Goal: Check status: Check status

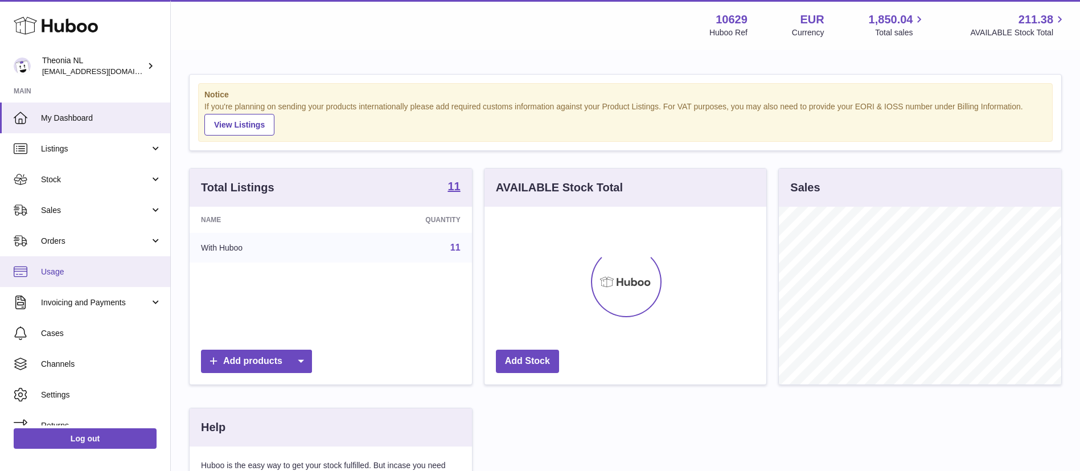
scroll to position [178, 282]
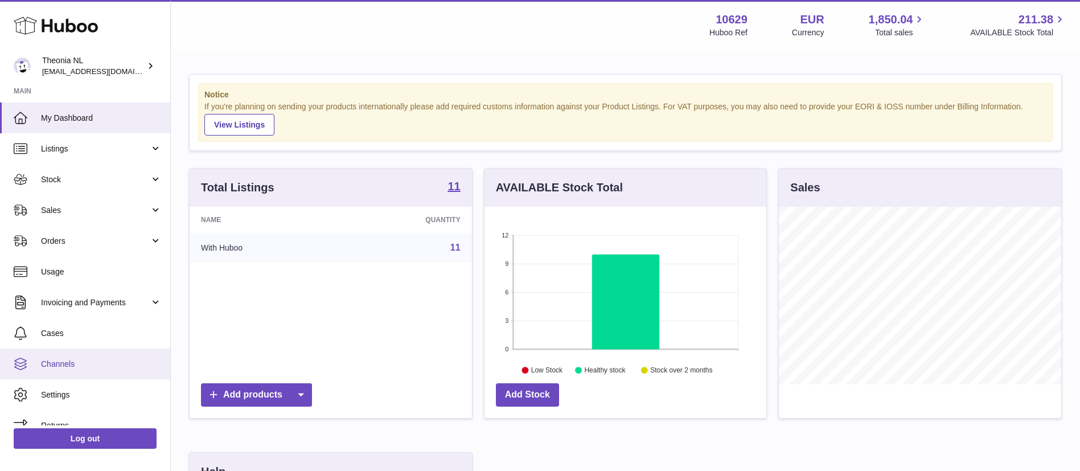
click at [98, 368] on span "Channels" at bounding box center [101, 364] width 121 height 11
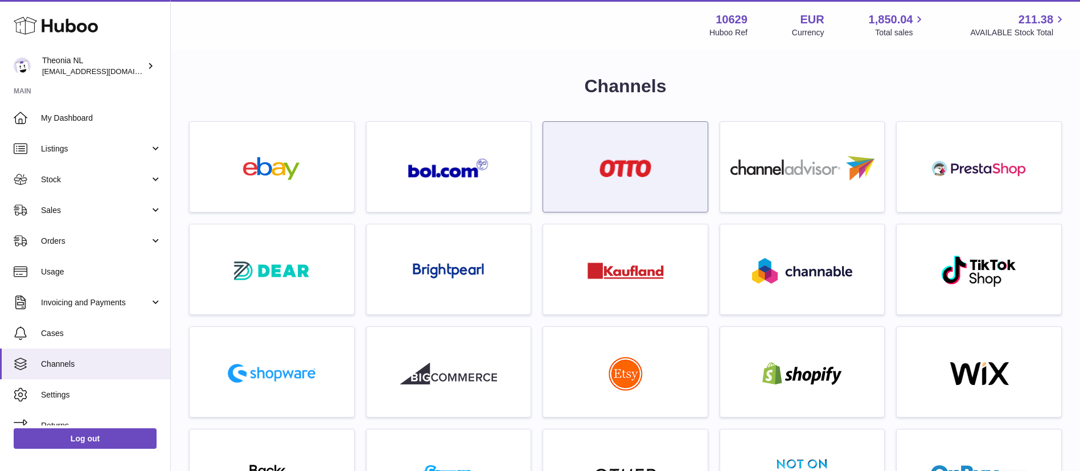
scroll to position [526, 0]
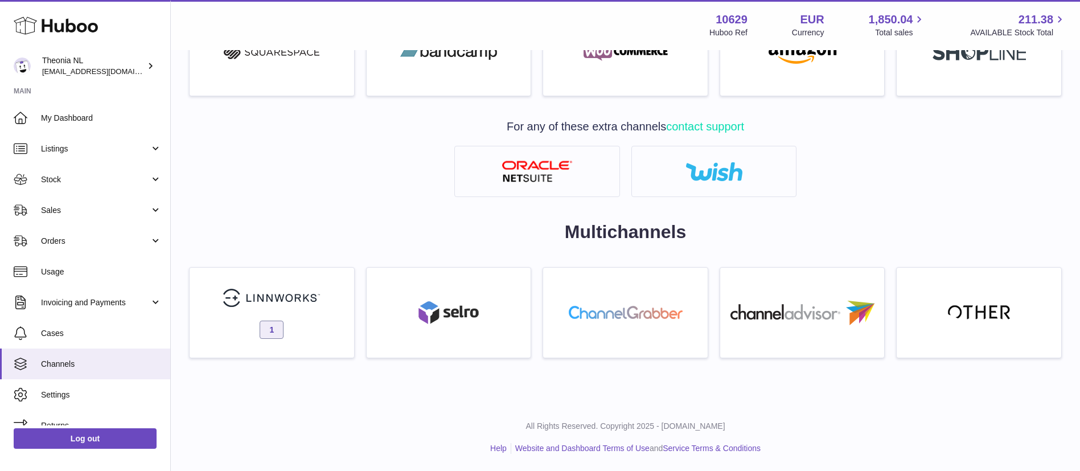
drag, startPoint x: 305, startPoint y: 310, endPoint x: 326, endPoint y: 308, distance: 21.2
click at [305, 310] on link "1" at bounding box center [272, 312] width 166 height 91
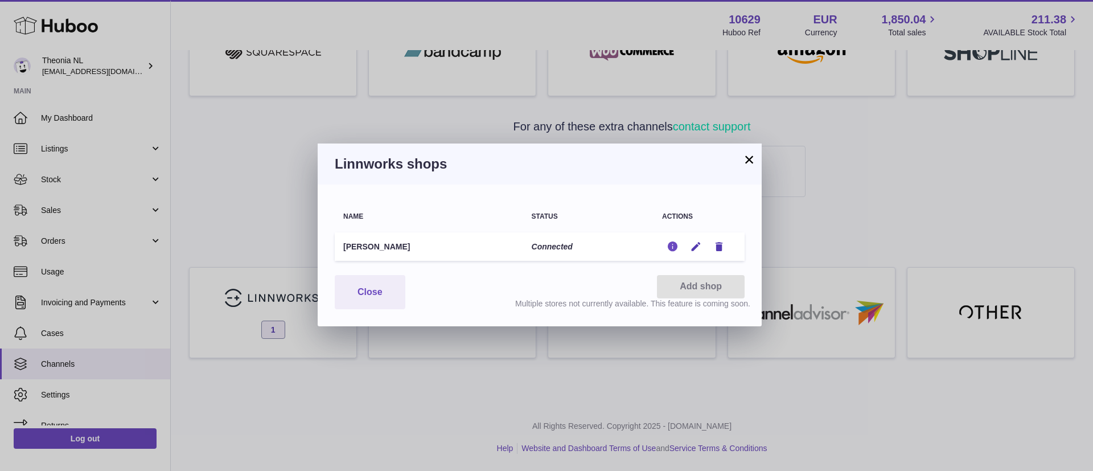
click at [680, 241] on button "Edit" at bounding box center [672, 247] width 21 height 12
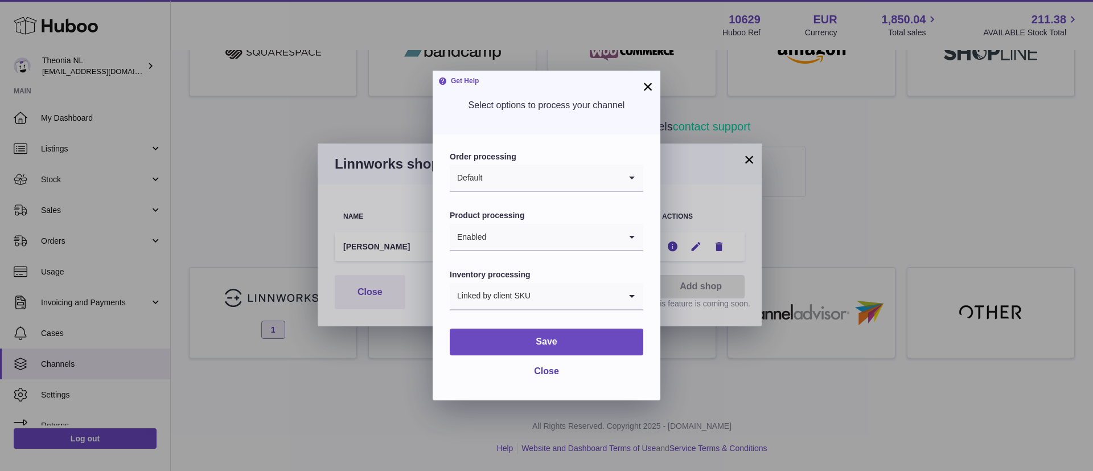
click at [646, 87] on button "×" at bounding box center [648, 87] width 14 height 14
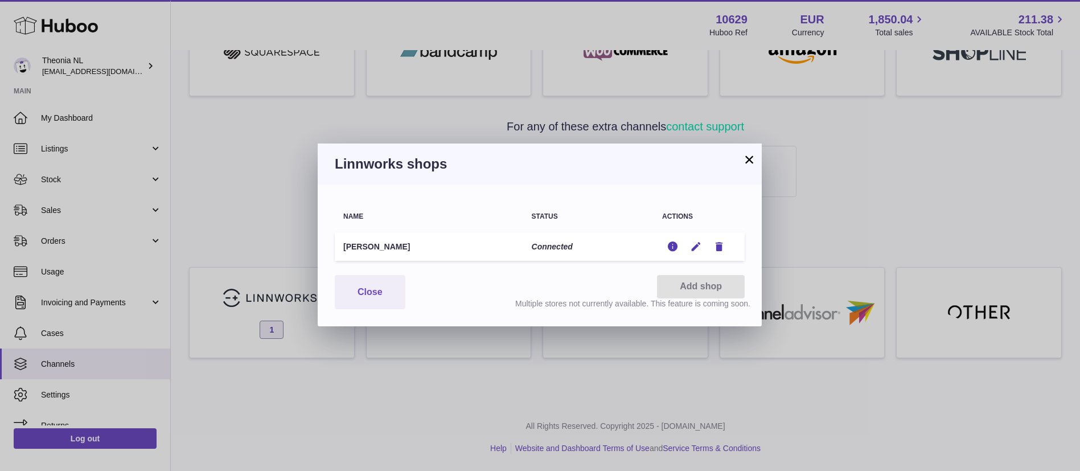
click at [746, 157] on button "×" at bounding box center [749, 160] width 14 height 14
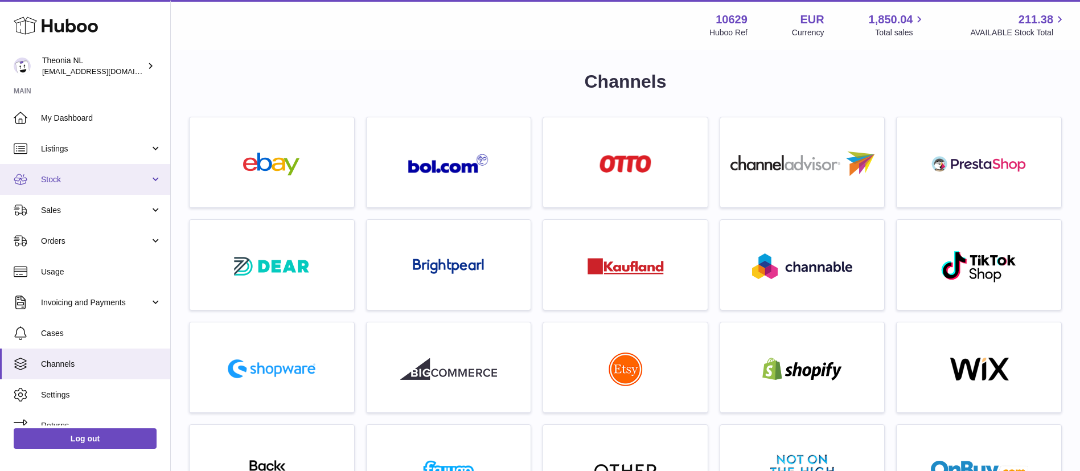
scroll to position [0, 0]
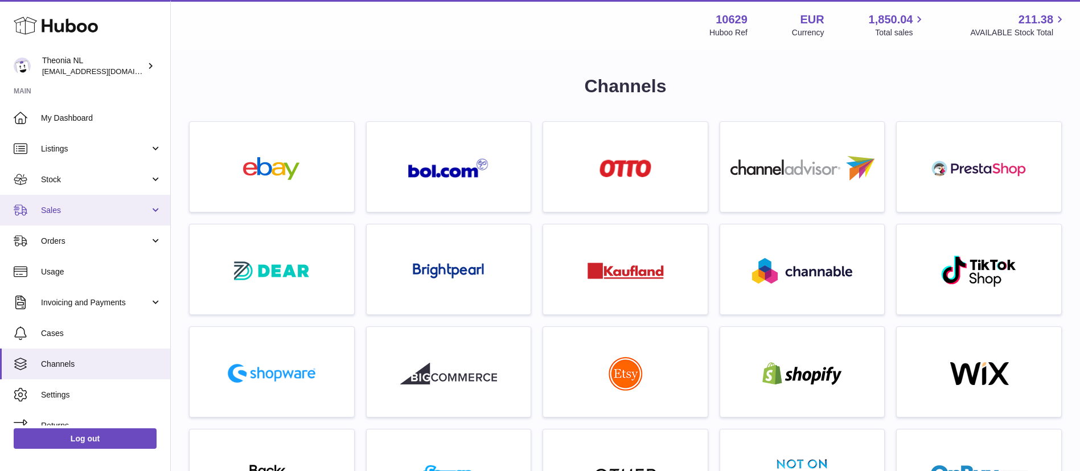
click at [97, 208] on span "Sales" at bounding box center [95, 210] width 109 height 11
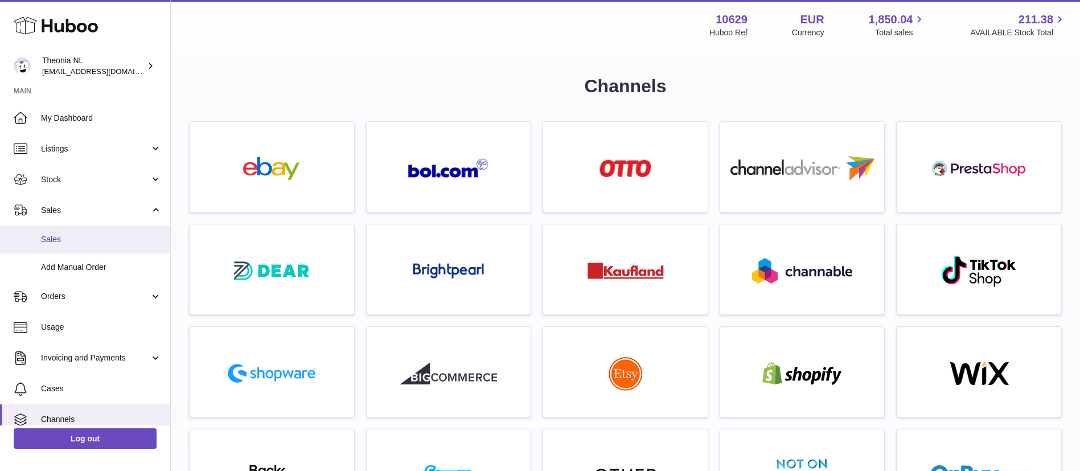
click at [101, 234] on span "Sales" at bounding box center [101, 239] width 121 height 11
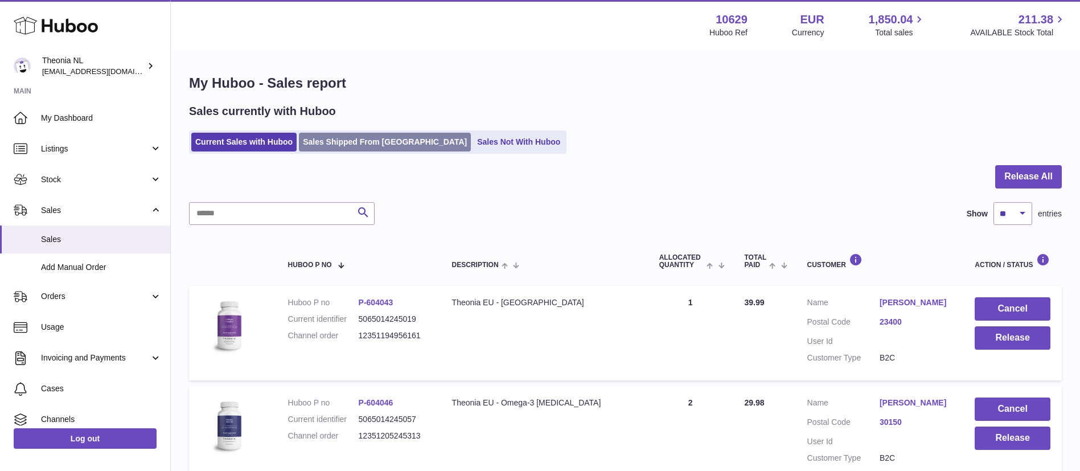
click at [353, 136] on link "Sales Shipped From [GEOGRAPHIC_DATA]" at bounding box center [385, 142] width 172 height 19
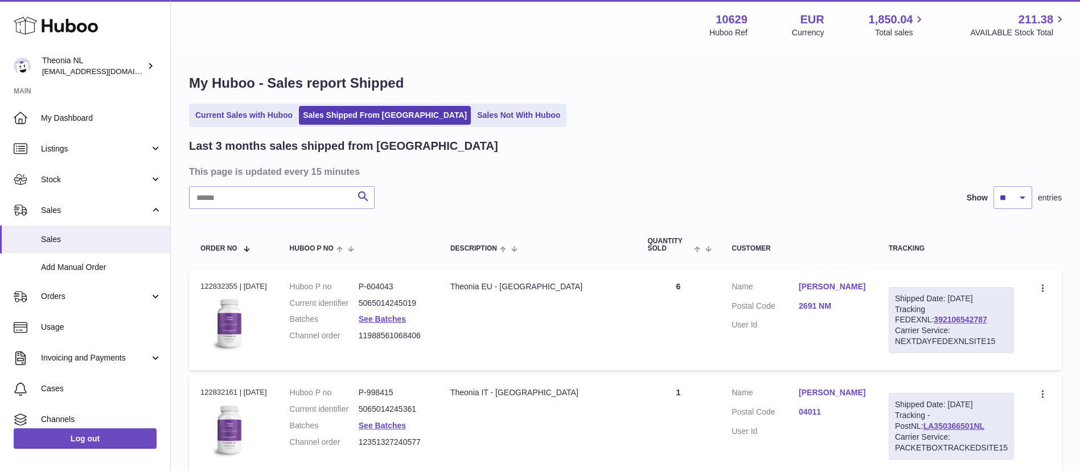
click at [835, 285] on link "Berna Weterings" at bounding box center [832, 286] width 67 height 11
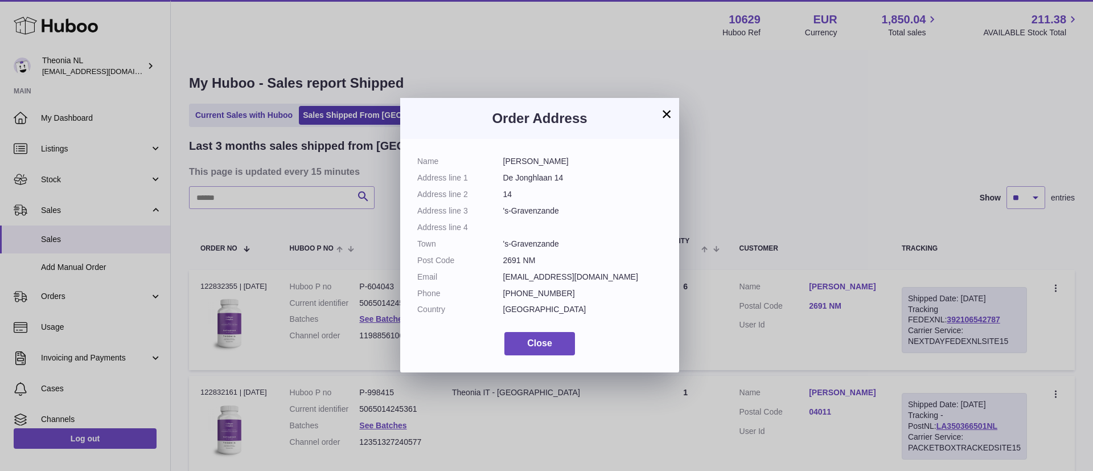
click at [671, 116] on button "×" at bounding box center [667, 114] width 14 height 14
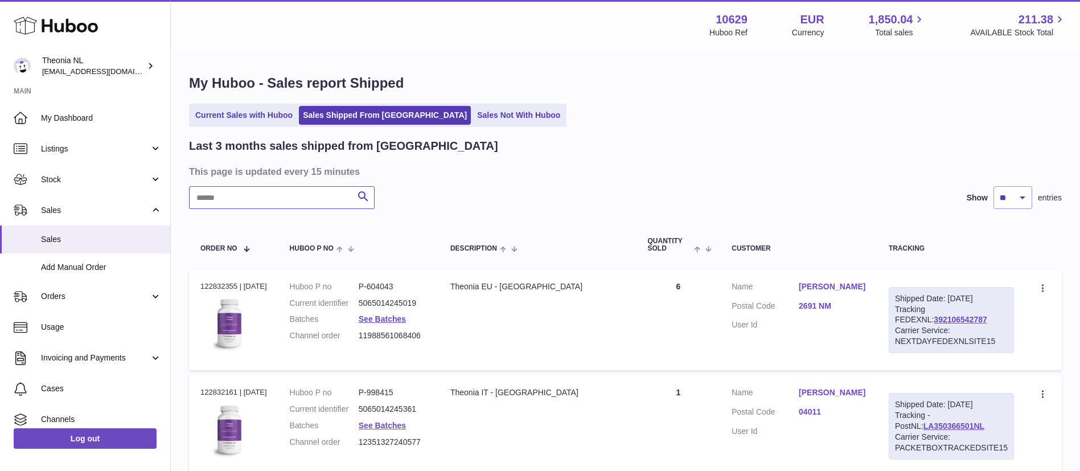
click at [252, 199] on input "text" at bounding box center [282, 197] width 186 height 23
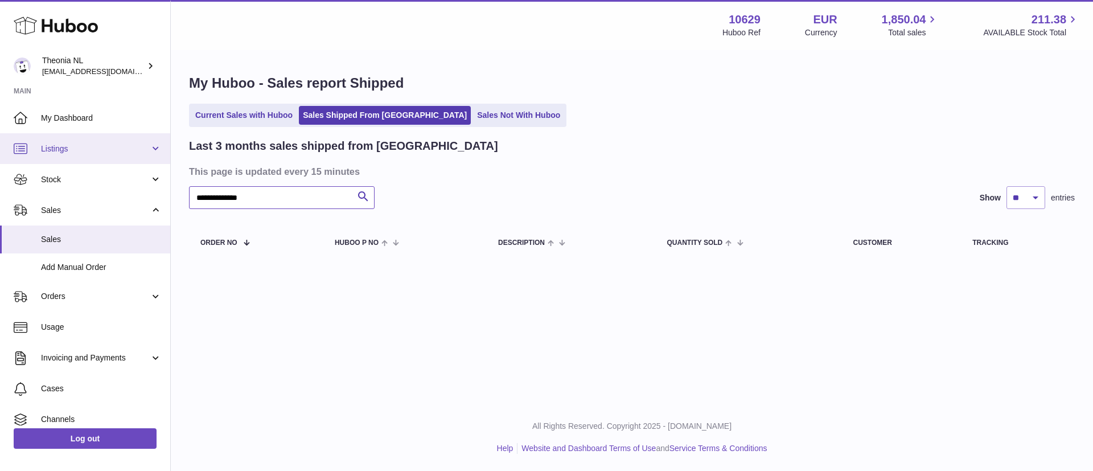
drag, startPoint x: 298, startPoint y: 199, endPoint x: 0, endPoint y: 158, distance: 301.2
click at [0, 158] on div "Huboo Theonia NL internalAdmin-10629@internal.huboo.com Main My Dashboard Listi…" at bounding box center [546, 235] width 1093 height 471
type input "**********"
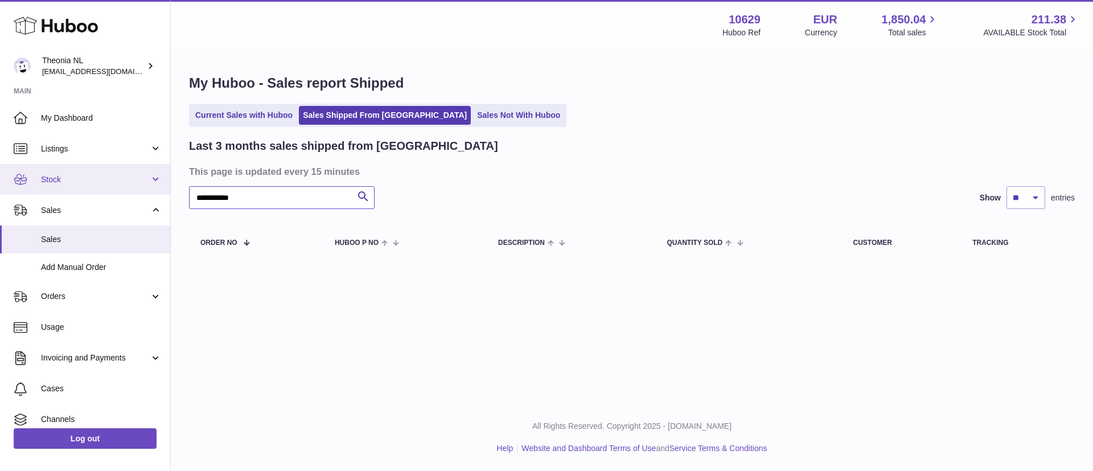
drag, startPoint x: 287, startPoint y: 199, endPoint x: 0, endPoint y: 182, distance: 287.4
click at [0, 182] on div "Huboo Theonia NL internalAdmin-10629@internal.huboo.com Main My Dashboard Listi…" at bounding box center [546, 235] width 1093 height 471
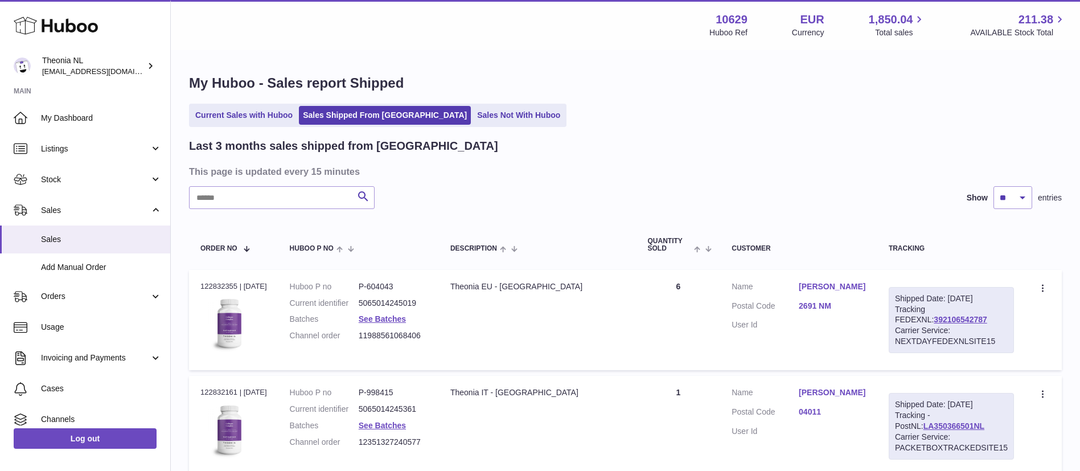
click at [851, 290] on link "Berna Weterings" at bounding box center [832, 286] width 67 height 11
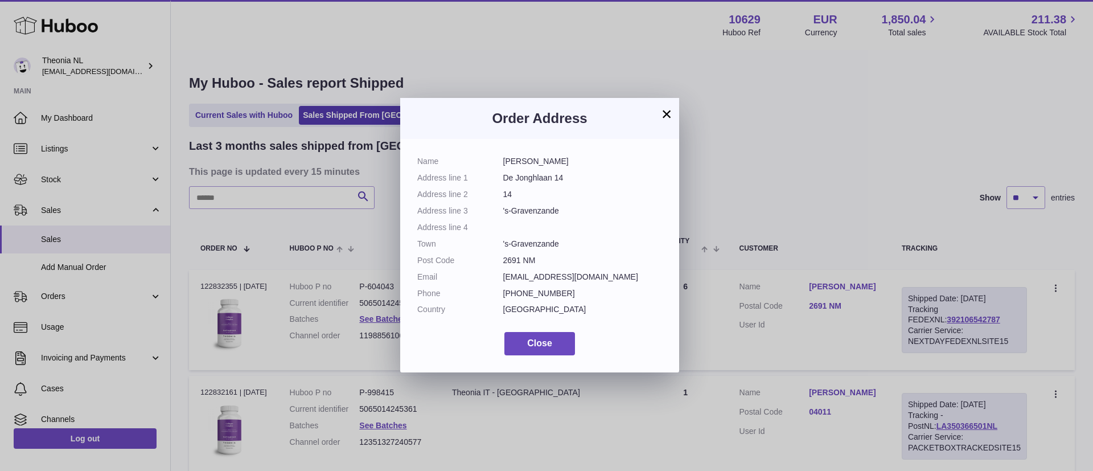
click at [527, 310] on dd "[GEOGRAPHIC_DATA]" at bounding box center [582, 309] width 159 height 11
copy dd "[GEOGRAPHIC_DATA]"
click at [663, 116] on button "×" at bounding box center [667, 114] width 14 height 14
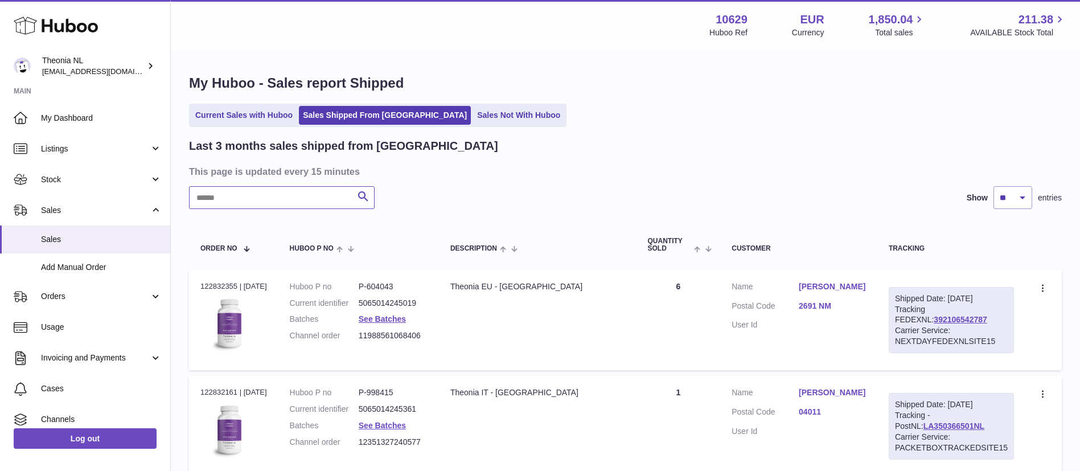
click at [290, 196] on input "text" at bounding box center [282, 197] width 186 height 23
paste input "**********"
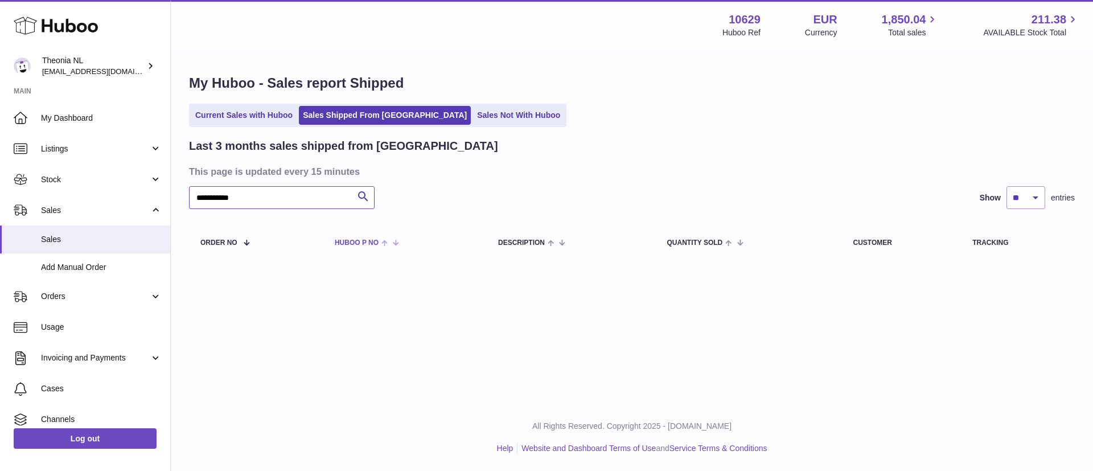
type input "**********"
click at [85, 302] on link "Orders" at bounding box center [85, 296] width 170 height 31
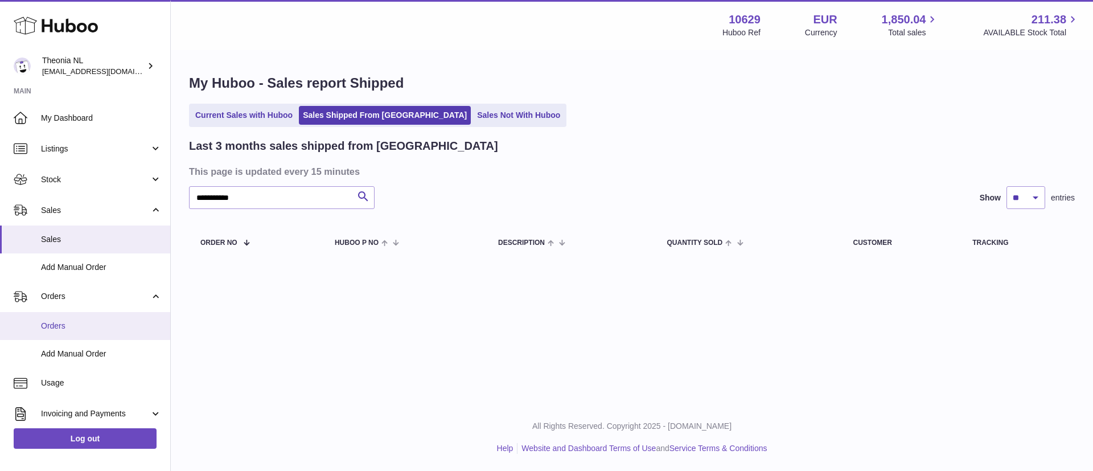
drag, startPoint x: 75, startPoint y: 321, endPoint x: 83, endPoint y: 322, distance: 8.6
click at [73, 322] on span "Orders" at bounding box center [101, 326] width 121 height 11
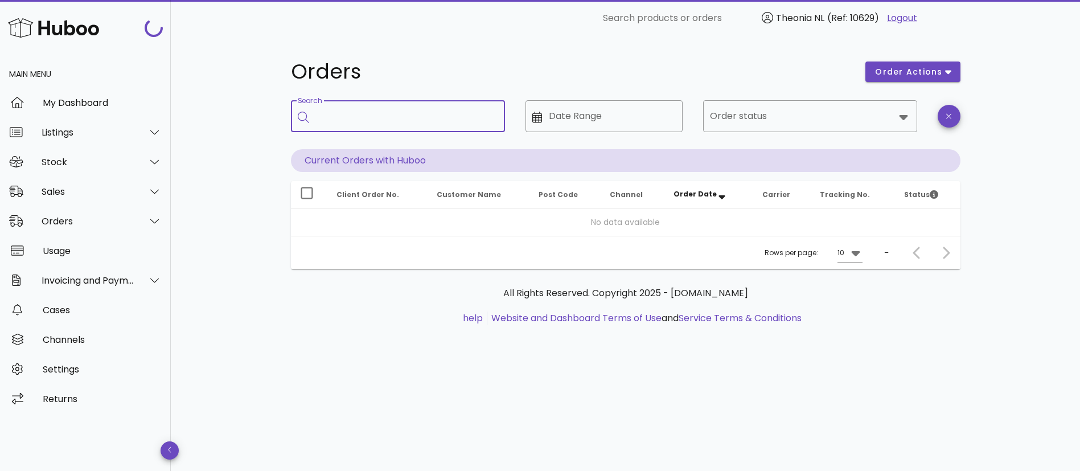
click at [381, 123] on input "Search" at bounding box center [406, 116] width 180 height 18
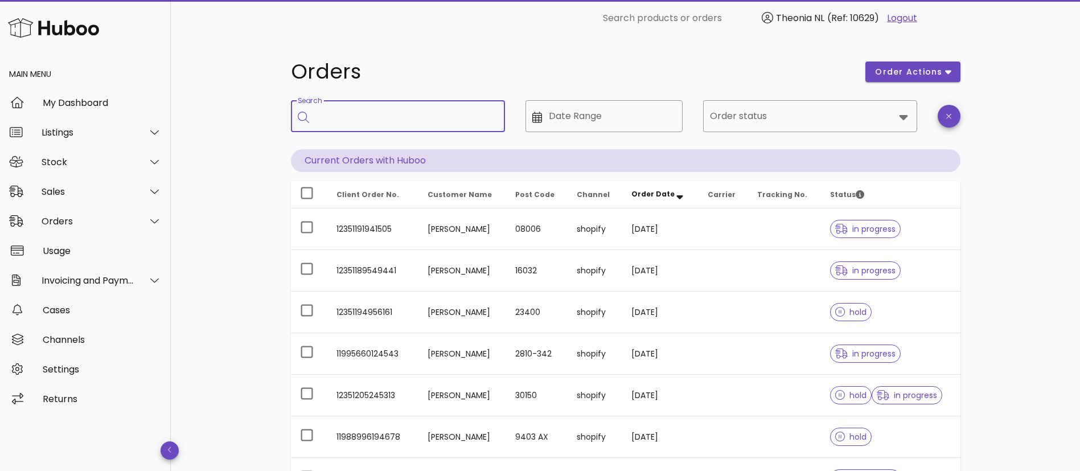
paste input "**********"
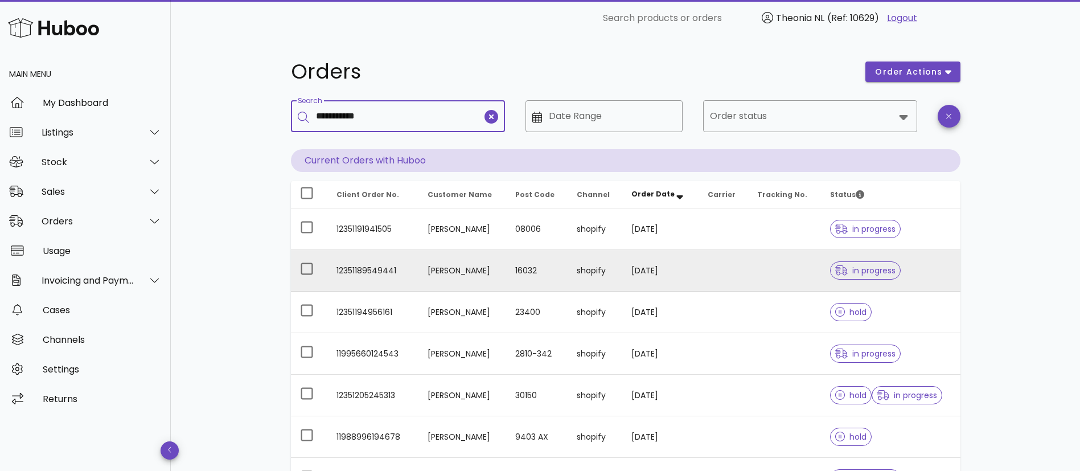
type input "**********"
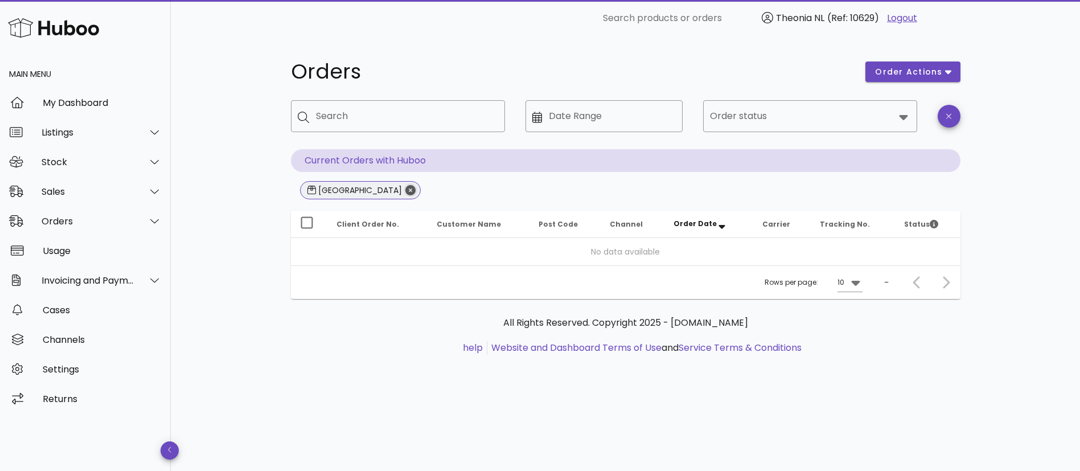
click at [405, 192] on icon "Close" at bounding box center [410, 190] width 10 height 10
